Goal: Information Seeking & Learning: Check status

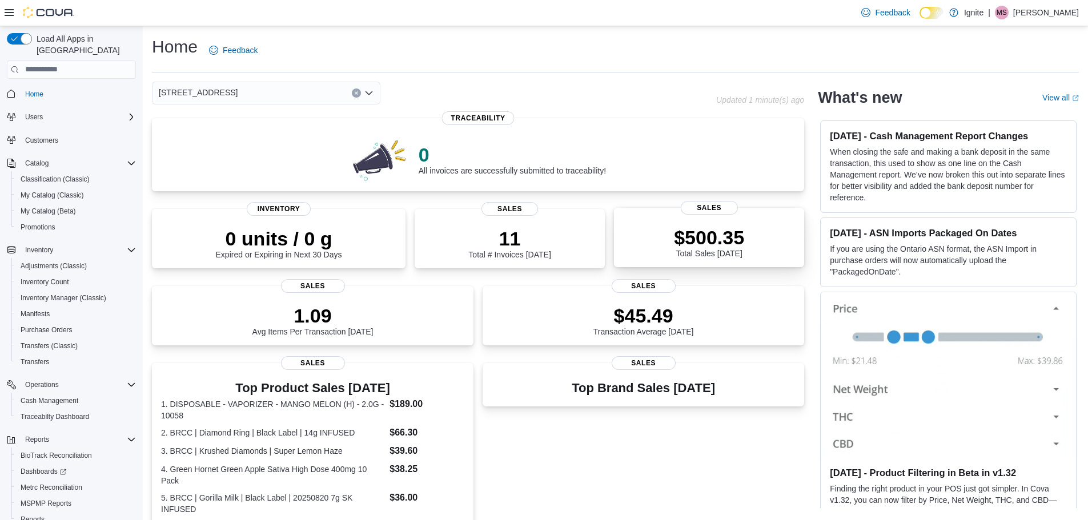
click at [758, 242] on div "$500.35 Total Sales Today" at bounding box center [709, 240] width 172 height 37
